Goal: Find specific page/section: Find specific page/section

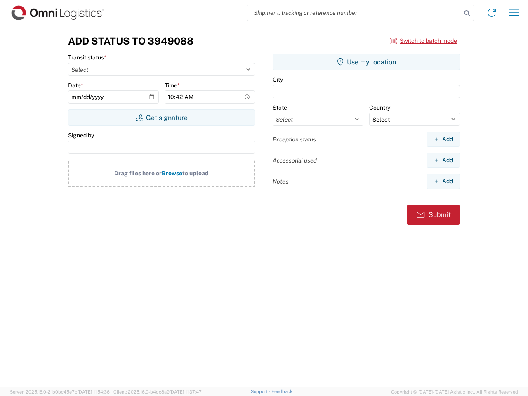
click at [354, 13] on input "search" at bounding box center [354, 13] width 214 height 16
click at [467, 13] on icon at bounding box center [467, 13] width 12 height 12
click at [491, 13] on icon at bounding box center [491, 12] width 13 height 13
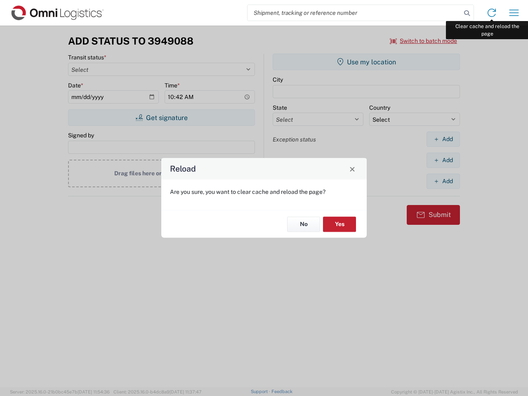
click at [514, 13] on div "Reload Are you sure, you want to clear cache and reload the page? No Yes" at bounding box center [264, 198] width 528 height 396
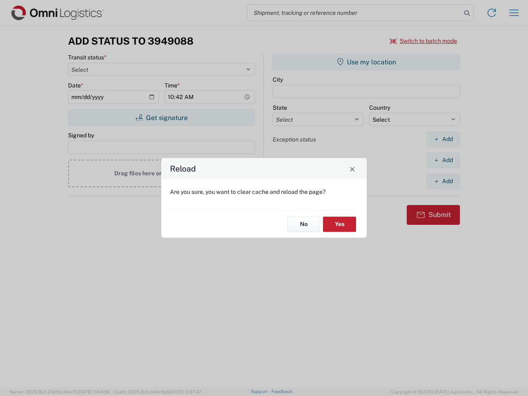
click at [423, 41] on div "Reload Are you sure, you want to clear cache and reload the page? No Yes" at bounding box center [264, 198] width 528 height 396
click at [161, 118] on div "Reload Are you sure, you want to clear cache and reload the page? No Yes" at bounding box center [264, 198] width 528 height 396
click at [366, 62] on div "Reload Are you sure, you want to clear cache and reload the page? No Yes" at bounding box center [264, 198] width 528 height 396
click at [443, 139] on div "Reload Are you sure, you want to clear cache and reload the page? No Yes" at bounding box center [264, 198] width 528 height 396
click at [443, 160] on div "Reload Are you sure, you want to clear cache and reload the page? No Yes" at bounding box center [264, 198] width 528 height 396
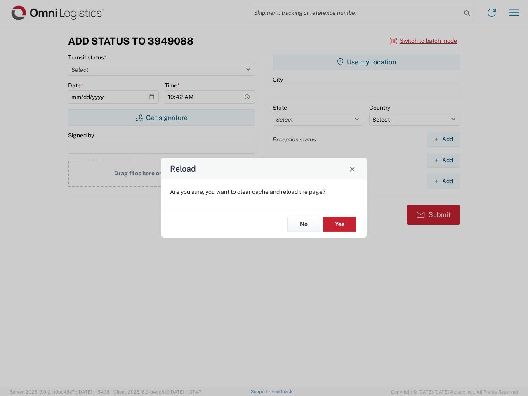
click at [443, 181] on div "Reload Are you sure, you want to clear cache and reload the page? No Yes" at bounding box center [264, 198] width 528 height 396
